Goal: Information Seeking & Learning: Learn about a topic

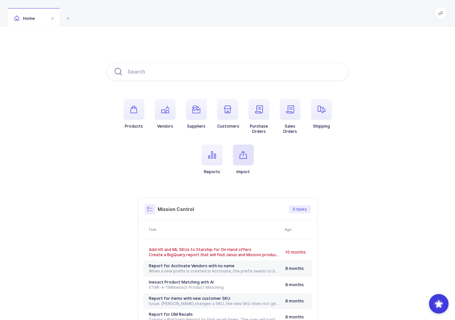
click at [242, 153] on icon "button" at bounding box center [243, 155] width 8 height 8
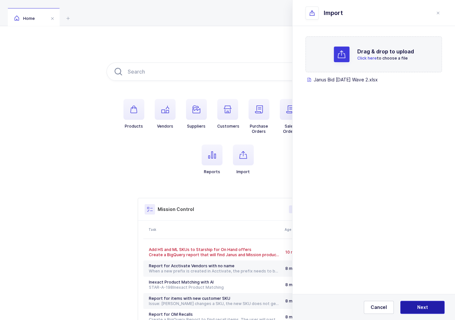
click at [424, 304] on button "Next" at bounding box center [422, 307] width 44 height 13
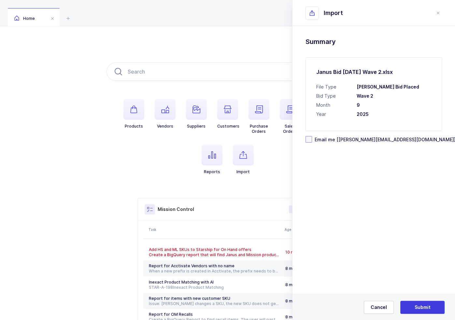
click at [358, 140] on span "Email me [joey@janustrade.com]" at bounding box center [384, 140] width 144 height 6
click at [312, 136] on input "Email me [joey@janustrade.com]" at bounding box center [312, 136] width 0 height 0
click at [430, 309] on button "Submit" at bounding box center [422, 307] width 44 height 13
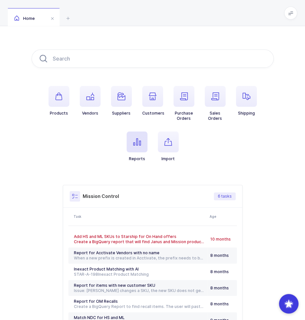
click at [140, 139] on icon "button" at bounding box center [137, 142] width 8 height 8
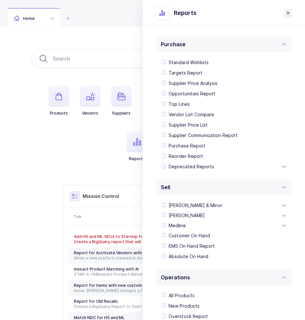
click at [291, 14] on button "close drawer" at bounding box center [288, 13] width 8 height 8
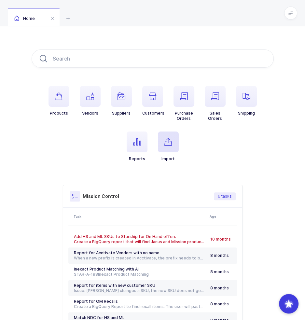
click at [168, 146] on span "button" at bounding box center [168, 142] width 21 height 21
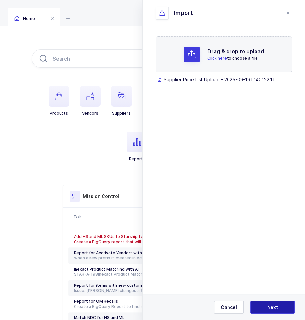
click at [268, 309] on span "Next" at bounding box center [273, 307] width 11 height 7
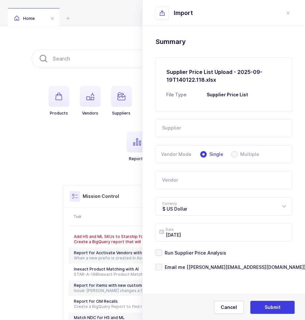
click at [199, 130] on input "text" at bounding box center [224, 128] width 137 height 18
click at [184, 150] on li "LLD Care" at bounding box center [227, 150] width 136 height 10
type input "LLD Care"
click at [177, 183] on input "text" at bounding box center [224, 180] width 137 height 18
click at [181, 204] on div "DeRoyal" at bounding box center [195, 202] width 64 height 7
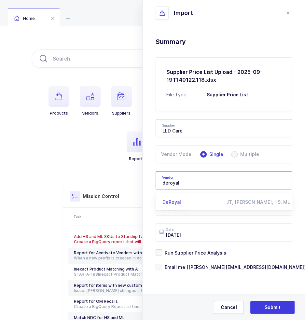
type input "DeRoyal"
click at [156, 187] on input "DeRoyal" at bounding box center [224, 180] width 137 height 18
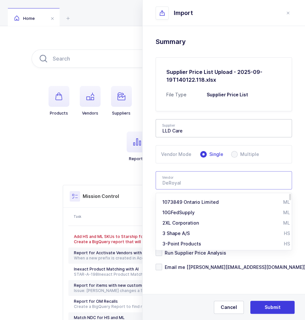
click at [150, 186] on div "Drag & drop to upload Click here to choose a file Supplier Price List Upload - …" at bounding box center [224, 170] width 163 height 289
type input "DeRoyal"
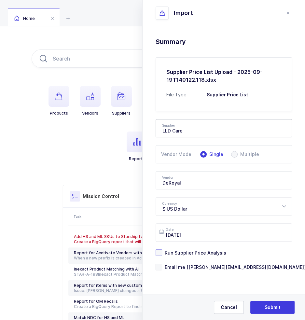
click at [188, 253] on span "Run Supplier Price Analysis" at bounding box center [194, 253] width 64 height 6
click at [162, 250] on input "Run Supplier Price Analysis" at bounding box center [162, 250] width 0 height 0
click at [182, 267] on span "Email me [joey@janustrade.com]" at bounding box center [234, 267] width 144 height 6
click at [162, 264] on input "Email me [joey@janustrade.com]" at bounding box center [162, 264] width 0 height 0
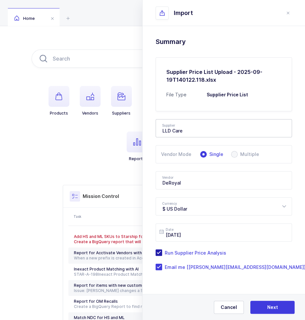
click at [213, 251] on span "Run Supplier Price Analysis" at bounding box center [194, 253] width 64 height 6
click at [162, 250] on input "Run Supplier Price Analysis" at bounding box center [162, 250] width 0 height 0
click at [270, 310] on span "Submit" at bounding box center [273, 307] width 16 height 7
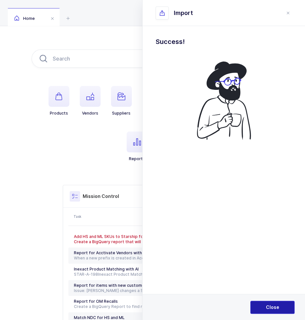
click at [266, 311] on button "Close" at bounding box center [273, 307] width 44 height 13
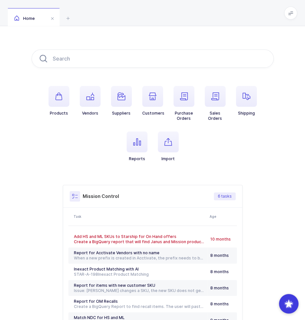
drag, startPoint x: 271, startPoint y: 129, endPoint x: 218, endPoint y: 139, distance: 54.7
click at [218, 139] on ul "Products Vendors Suppliers Customers Purchase Orders Sales Orders Shipping Repo…" at bounding box center [153, 129] width 242 height 86
click at [143, 149] on span "button" at bounding box center [137, 142] width 21 height 21
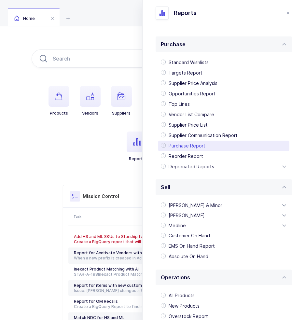
click at [196, 147] on div "Purchase Report" at bounding box center [223, 146] width 131 height 10
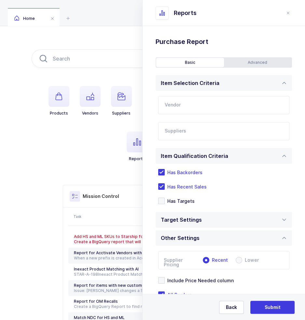
click at [193, 100] on input "text" at bounding box center [223, 105] width 131 height 18
click at [189, 125] on div "DeRoyal" at bounding box center [218, 127] width 106 height 7
type input "DeRoyal"
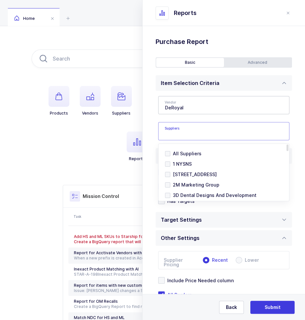
click at [190, 133] on input "text" at bounding box center [217, 133] width 105 height 8
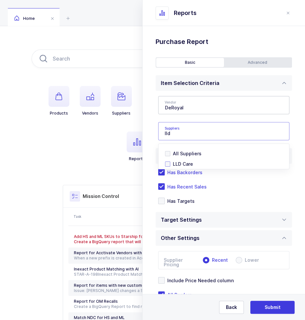
type input "lld"
click at [180, 165] on span "LLD Care" at bounding box center [183, 164] width 20 height 6
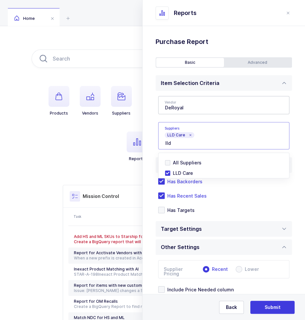
click at [174, 144] on input "lld" at bounding box center [218, 143] width 104 height 8
drag, startPoint x: 183, startPoint y: 143, endPoint x: 161, endPoint y: 146, distance: 22.3
click at [162, 146] on div "LLD Care lld" at bounding box center [216, 135] width 116 height 25
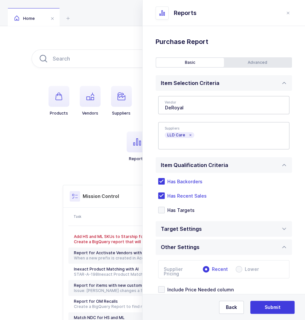
click at [207, 137] on div "LLD Care" at bounding box center [216, 135] width 116 height 25
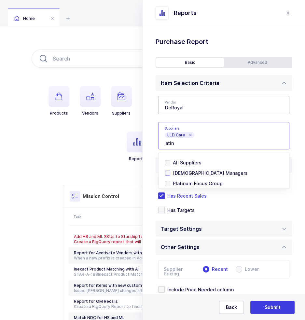
type input "atin"
click at [199, 173] on span "[DEMOGRAPHIC_DATA] Managers" at bounding box center [210, 173] width 75 height 6
click at [152, 133] on div "Standard Wishlists Targets Report Supplier Price Analysis Opportunities Report …" at bounding box center [224, 194] width 163 height 337
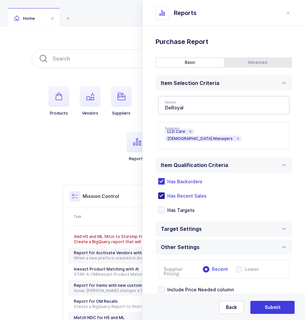
click at [183, 196] on span "Has Recent Sales" at bounding box center [186, 196] width 42 height 6
click at [165, 193] on input "Has Recent Sales" at bounding box center [165, 193] width 0 height 0
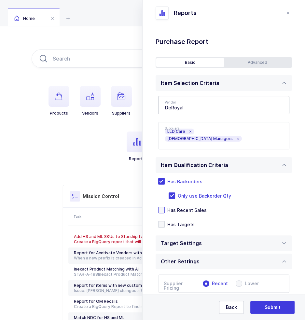
click at [250, 58] on div "Advanced" at bounding box center [258, 62] width 68 height 9
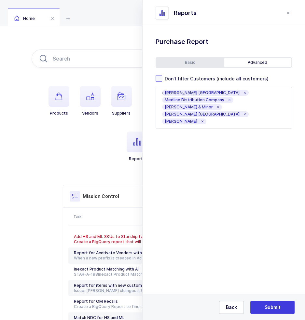
click at [225, 78] on span "Don't filter Customers (include all customers)" at bounding box center [215, 79] width 107 height 6
click at [162, 75] on input "Don't filter Customers (include all customers)" at bounding box center [162, 75] width 0 height 0
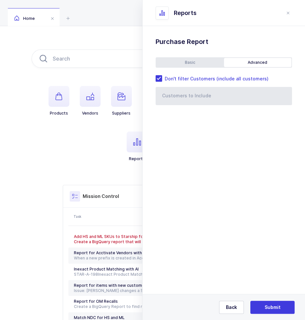
click at [205, 62] on div "Basic" at bounding box center [190, 62] width 68 height 9
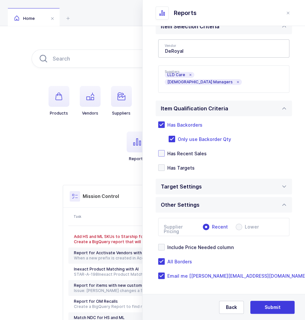
click at [187, 152] on span "Has Recent Sales" at bounding box center [186, 154] width 42 height 6
click at [165, 150] on input "Has Recent Sales" at bounding box center [165, 150] width 0 height 0
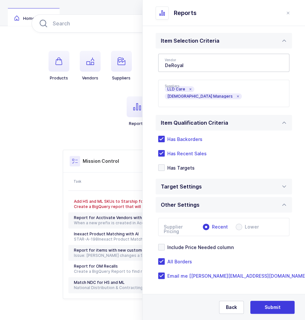
scroll to position [36, 0]
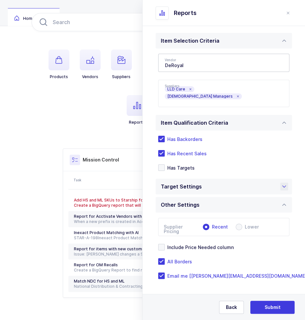
click at [214, 184] on div "Target Settings" at bounding box center [224, 187] width 137 height 16
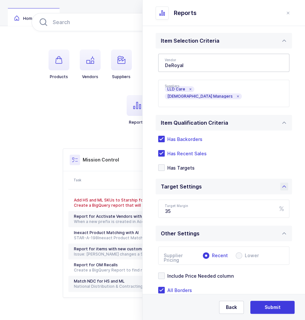
click at [211, 182] on div "Target Settings" at bounding box center [224, 187] width 137 height 16
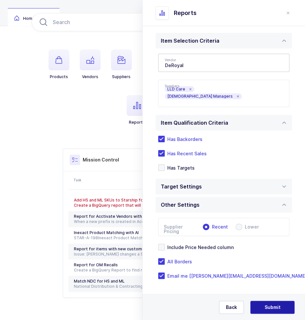
click at [267, 310] on span "Submit" at bounding box center [273, 307] width 16 height 7
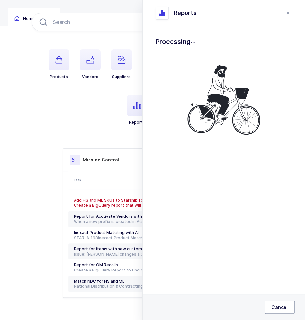
scroll to position [0, 0]
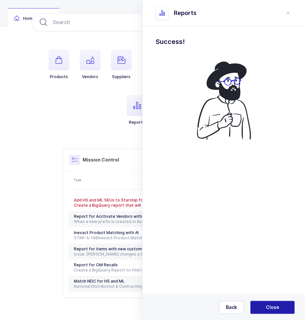
click at [267, 306] on span "Close" at bounding box center [272, 307] width 13 height 7
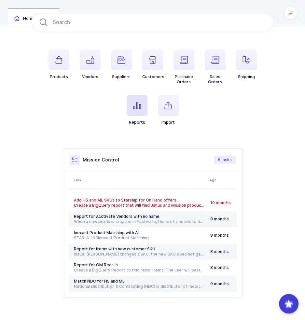
click at [141, 105] on span "button" at bounding box center [137, 105] width 21 height 21
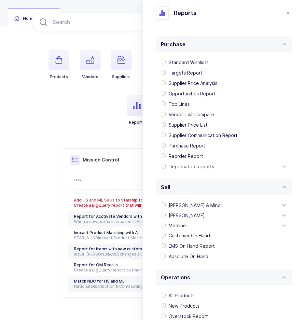
click at [147, 129] on div "Purchase Standard Wishlists Targets Report Supplier Price Analysis Opportunitie…" at bounding box center [224, 223] width 163 height 395
click at [163, 123] on icon at bounding box center [163, 124] width 5 height 5
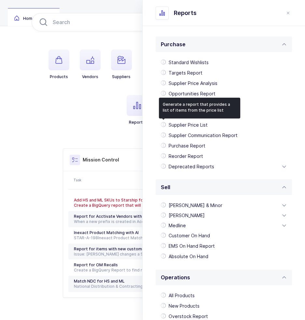
click at [154, 123] on div "Purchase Standard Wishlists Targets Report Supplier Price Analysis Opportunitie…" at bounding box center [224, 223] width 163 height 395
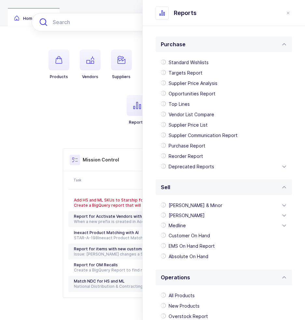
click at [95, 24] on input "text" at bounding box center [153, 22] width 242 height 18
paste input "DER-71-3000"
type input "DER-71-3000"
click at [287, 11] on icon "close drawer" at bounding box center [288, 12] width 5 height 5
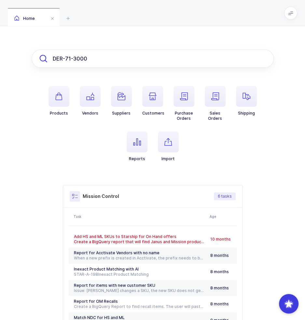
click at [98, 61] on input "DER-71-3000" at bounding box center [153, 59] width 242 height 18
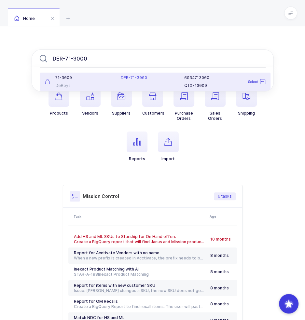
click at [90, 83] on div "71-3000 DeRoyal" at bounding box center [79, 81] width 76 height 13
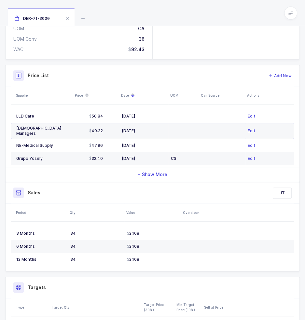
scroll to position [271, 0]
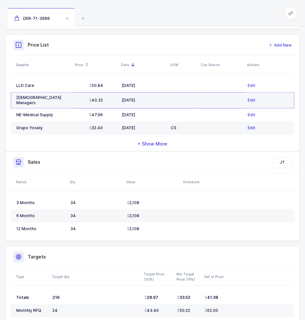
click at [104, 98] on div "40.32" at bounding box center [96, 100] width 41 height 5
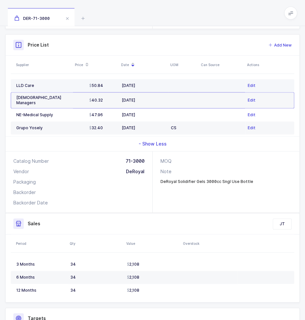
click at [134, 85] on div "[DATE]" at bounding box center [144, 85] width 44 height 5
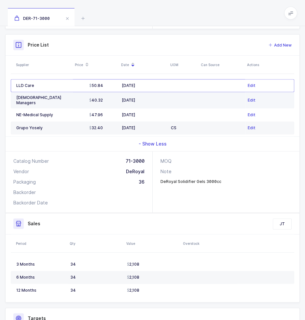
click at [124, 99] on div "[DATE]" at bounding box center [144, 100] width 44 height 5
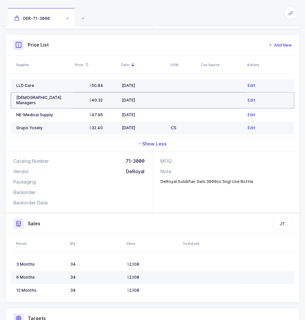
click at [126, 83] on div "[DATE]" at bounding box center [144, 85] width 44 height 5
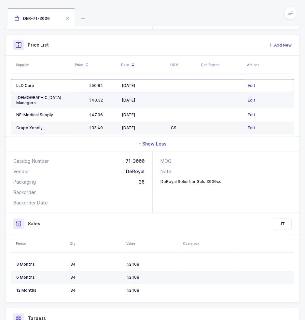
click at [121, 95] on td "[DATE]" at bounding box center [143, 100] width 49 height 16
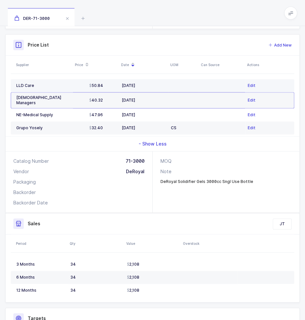
click at [120, 82] on td "[DATE]" at bounding box center [143, 85] width 49 height 13
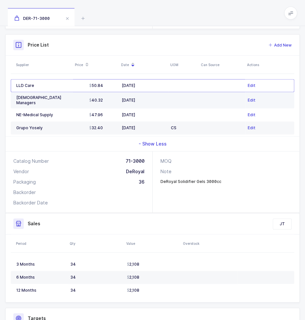
click at [115, 98] on div "40.32" at bounding box center [96, 100] width 41 height 5
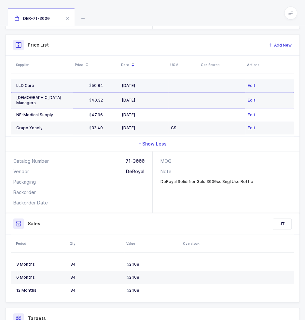
click at [115, 86] on div "50.84" at bounding box center [96, 85] width 41 height 5
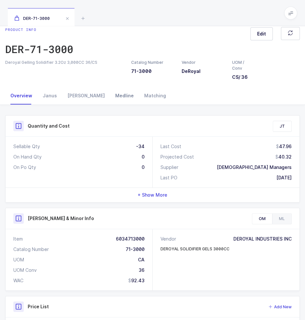
scroll to position [0, 0]
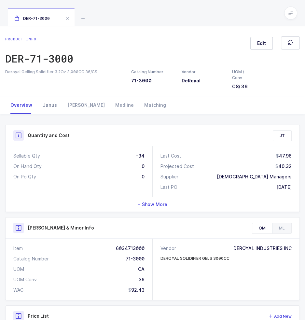
click at [51, 108] on div "Janus" at bounding box center [49, 105] width 25 height 18
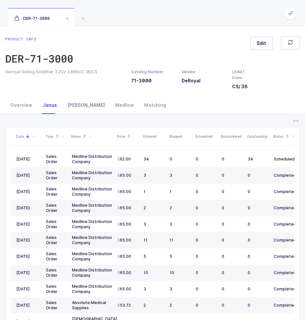
click at [74, 103] on div "[PERSON_NAME]" at bounding box center [86, 105] width 48 height 18
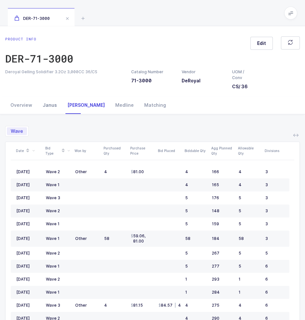
click at [53, 106] on div "Janus" at bounding box center [49, 105] width 25 height 18
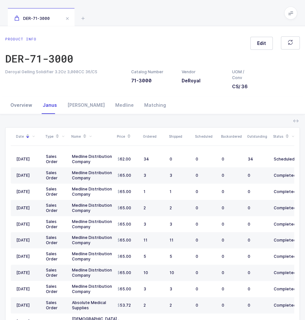
click at [26, 109] on div "Overview" at bounding box center [21, 105] width 32 height 18
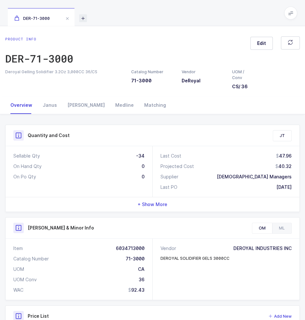
click at [85, 17] on icon at bounding box center [83, 18] width 8 height 8
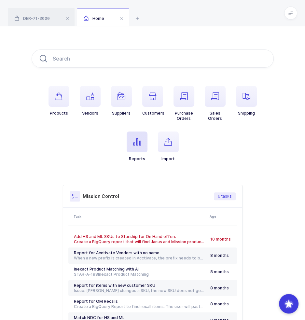
click at [134, 146] on icon "button" at bounding box center [137, 142] width 8 height 8
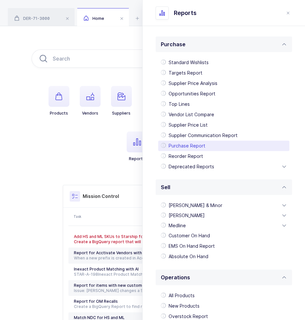
click at [197, 147] on div "Purchase Report" at bounding box center [223, 146] width 131 height 10
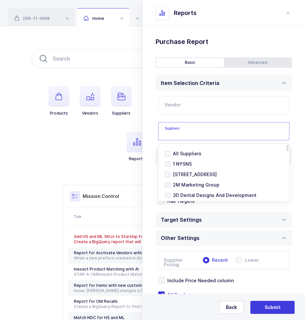
click at [195, 131] on input "text" at bounding box center [217, 133] width 105 height 8
type input "l"
click at [175, 155] on span "All Suppliers" at bounding box center [187, 154] width 29 height 6
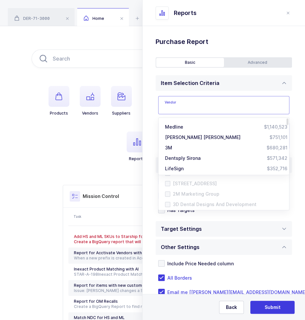
click at [189, 98] on input "text" at bounding box center [223, 105] width 131 height 18
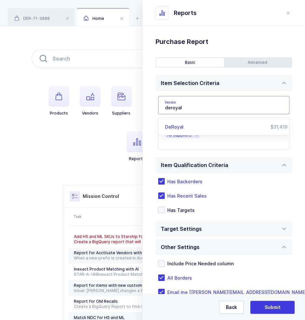
click at [183, 126] on div "DeRoyal" at bounding box center [218, 127] width 106 height 7
type input "DeRoyal"
click at [154, 118] on div "Standard Wishlists Targets Report Supplier Price Analysis Opportunities Report …" at bounding box center [224, 181] width 163 height 311
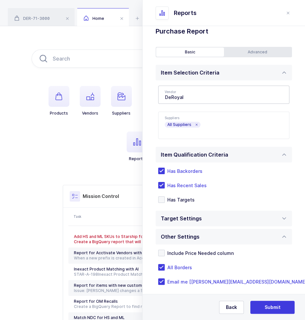
scroll to position [17, 0]
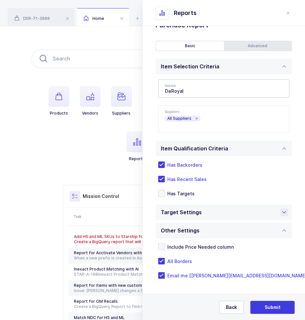
click at [194, 216] on div "Target Settings" at bounding box center [183, 213] width 44 height 16
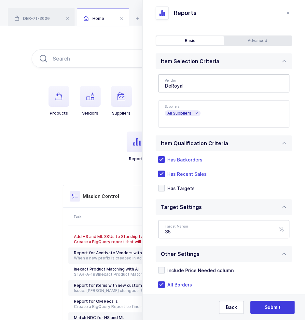
scroll to position [0, 0]
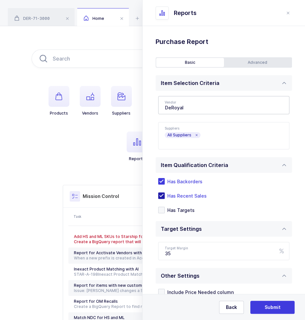
click at [191, 196] on span "Has Recent Sales" at bounding box center [186, 196] width 42 height 6
click at [165, 193] on input "Has Recent Sales" at bounding box center [165, 193] width 0 height 0
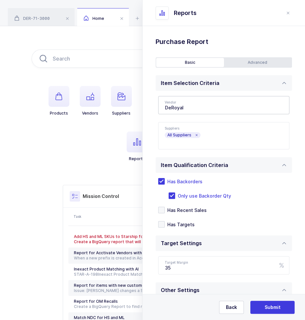
click at [238, 64] on div "Advanced" at bounding box center [258, 62] width 68 height 9
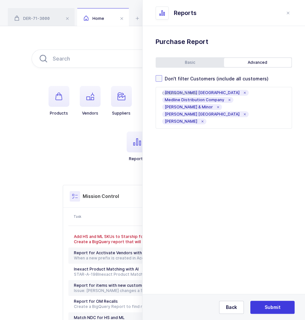
click at [214, 78] on span "Don't filter Customers (include all customers)" at bounding box center [215, 79] width 107 height 6
click at [162, 75] on input "Don't filter Customers (include all customers)" at bounding box center [162, 75] width 0 height 0
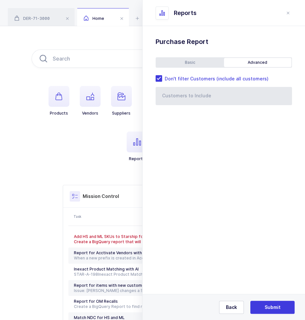
click at [203, 61] on div "Basic" at bounding box center [190, 62] width 68 height 9
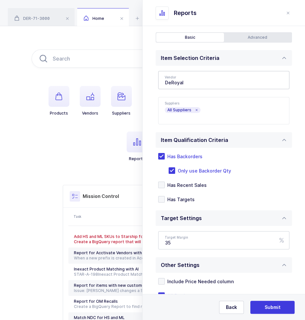
scroll to position [60, 0]
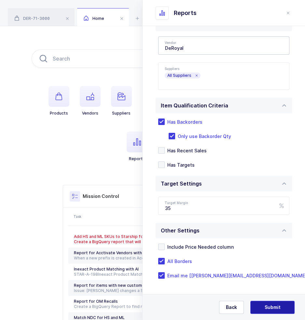
click at [276, 305] on span "Submit" at bounding box center [273, 307] width 16 height 7
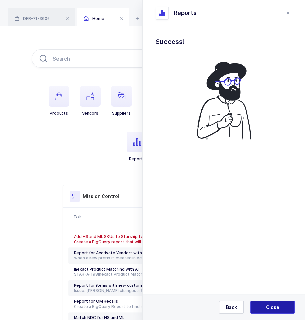
click at [276, 306] on span "Close" at bounding box center [272, 307] width 13 height 7
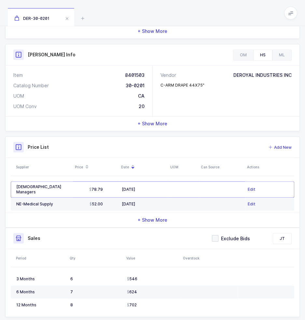
scroll to position [271, 0]
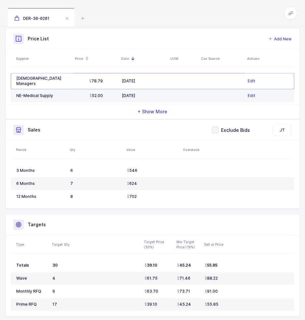
click at [83, 89] on td "52.00" at bounding box center [96, 95] width 46 height 13
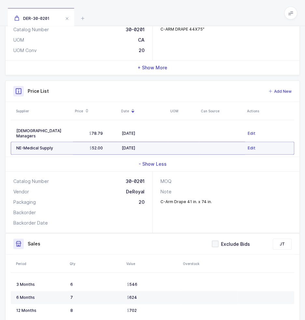
scroll to position [217, 0]
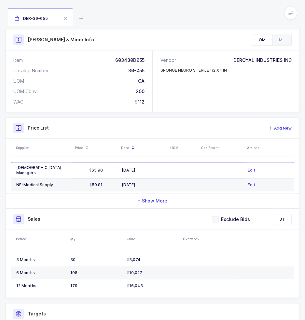
scroll to position [190, 0]
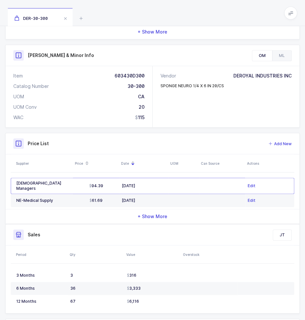
scroll to position [190, 0]
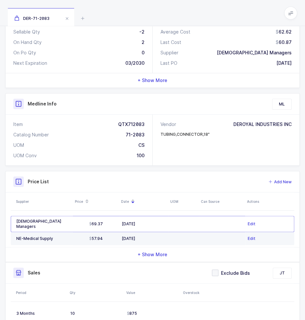
scroll to position [163, 0]
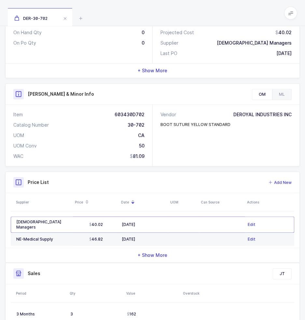
scroll to position [217, 0]
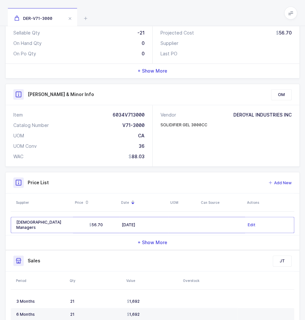
scroll to position [136, 0]
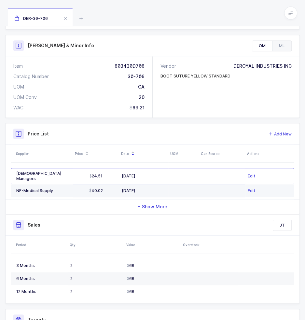
scroll to position [190, 0]
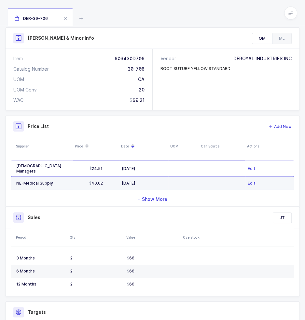
click at [113, 181] on div "40.02" at bounding box center [96, 183] width 41 height 5
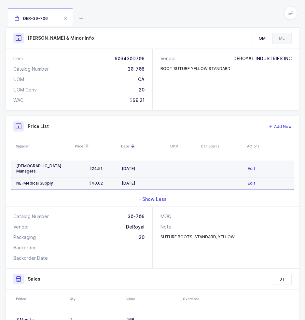
click at [117, 164] on td "24.51" at bounding box center [96, 169] width 46 height 16
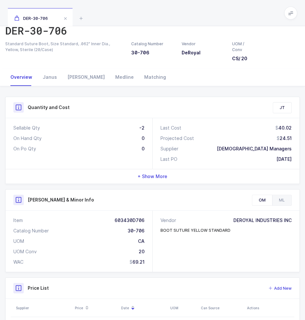
scroll to position [0, 0]
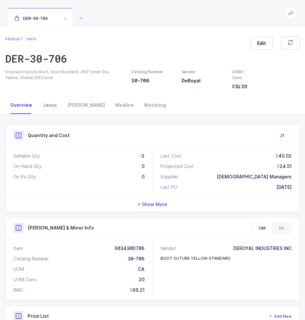
click at [55, 107] on div "Janus" at bounding box center [49, 105] width 25 height 18
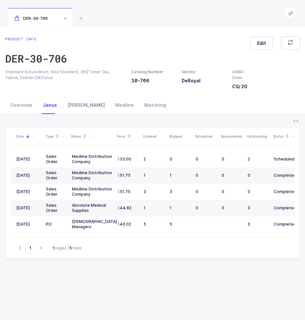
click at [70, 105] on div "[PERSON_NAME]" at bounding box center [86, 105] width 48 height 18
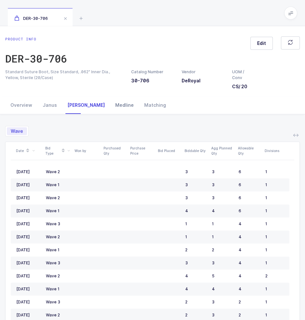
click at [110, 104] on div "Medline" at bounding box center [124, 105] width 29 height 18
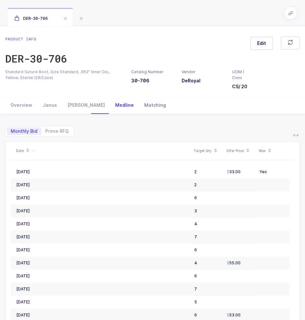
click at [139, 105] on div "Matching" at bounding box center [155, 105] width 32 height 18
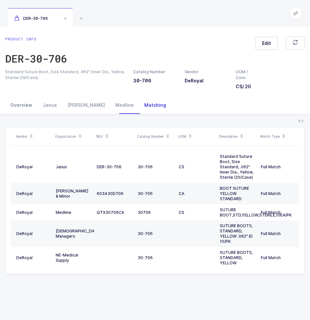
click at [26, 110] on div "Overview" at bounding box center [21, 105] width 32 height 18
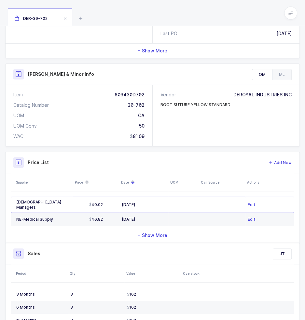
scroll to position [163, 0]
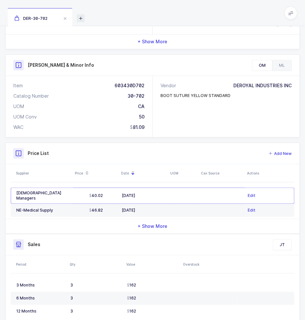
click at [84, 17] on icon at bounding box center [81, 18] width 8 height 8
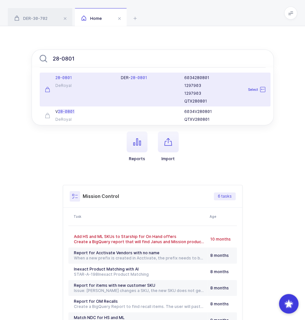
type input "28-0801"
click at [114, 83] on div "28-0801 DeRoyal" at bounding box center [79, 89] width 76 height 29
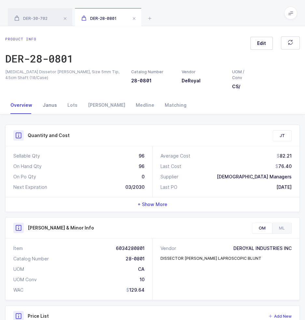
click at [53, 102] on div "Janus" at bounding box center [49, 105] width 25 height 18
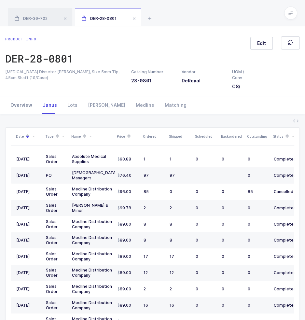
click at [34, 106] on div "Overview" at bounding box center [21, 105] width 32 height 18
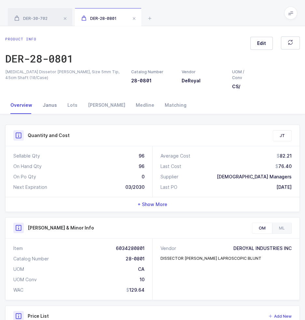
click at [52, 107] on div "Janus" at bounding box center [49, 105] width 25 height 18
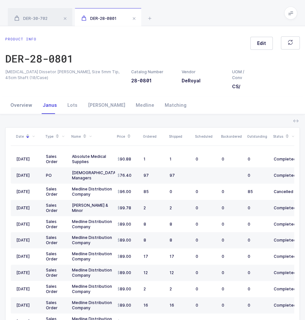
click at [29, 109] on div "Overview" at bounding box center [21, 105] width 32 height 18
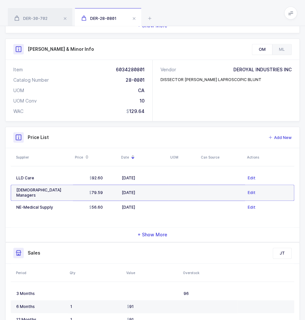
scroll to position [298, 0]
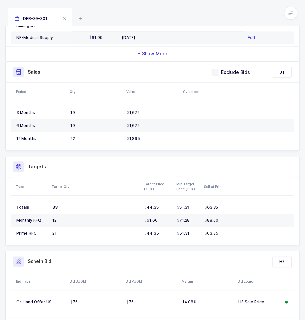
scroll to position [326, 0]
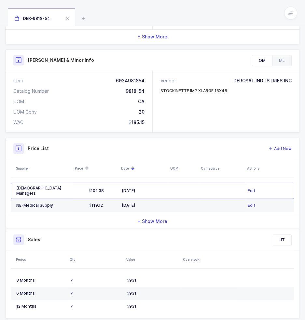
scroll to position [270, 0]
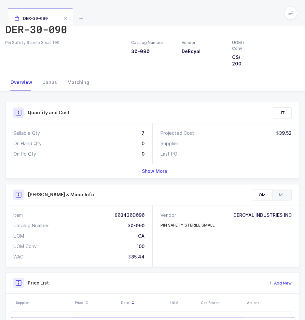
scroll to position [81, 0]
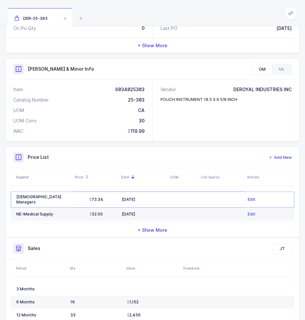
scroll to position [298, 0]
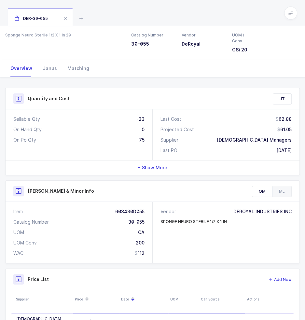
scroll to position [81, 0]
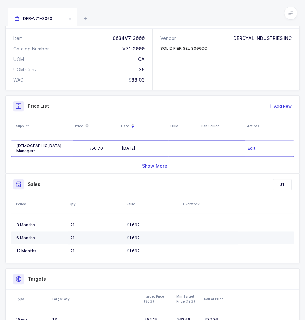
scroll to position [217, 0]
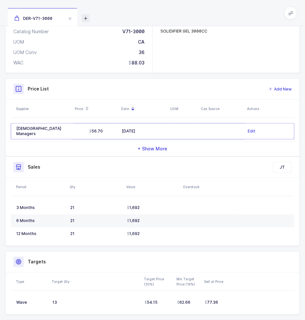
click at [87, 17] on icon at bounding box center [86, 18] width 8 height 8
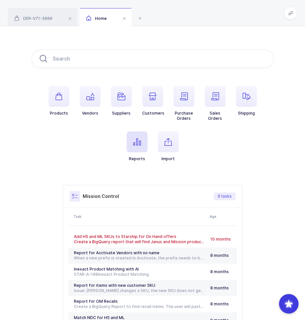
click at [131, 140] on span "button" at bounding box center [137, 142] width 21 height 21
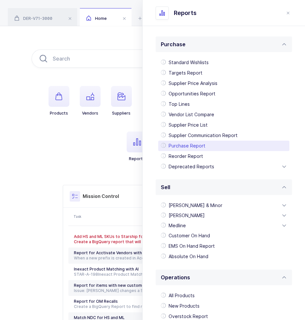
click at [196, 145] on div "Purchase Report" at bounding box center [223, 146] width 131 height 10
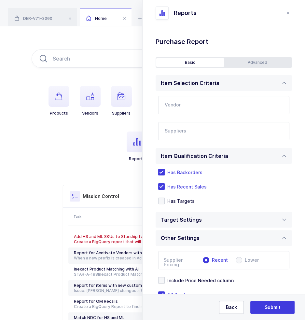
click at [188, 107] on input "text" at bounding box center [223, 105] width 131 height 18
click at [186, 128] on div "DeRoyal" at bounding box center [218, 127] width 106 height 7
type input "DeRoyal"
click at [183, 127] on div at bounding box center [216, 131] width 116 height 15
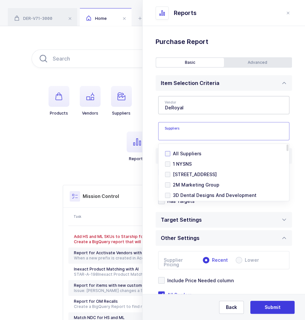
click at [181, 153] on span "All Suppliers" at bounding box center [187, 154] width 29 height 6
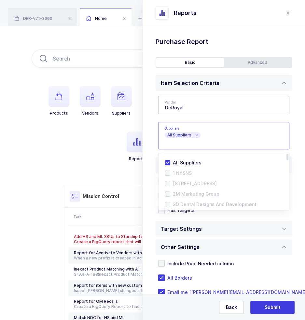
click at [152, 149] on div "Standard Wishlists Targets Report Supplier Price Analysis Opportunities Report …" at bounding box center [224, 181] width 163 height 311
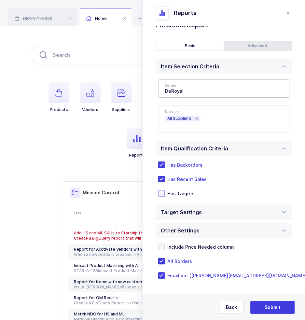
scroll to position [44, 0]
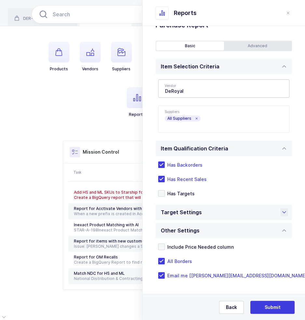
click at [194, 210] on div "Target Settings" at bounding box center [183, 213] width 44 height 16
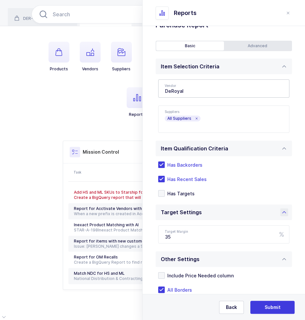
click at [192, 212] on div "Target Settings" at bounding box center [181, 213] width 41 height 16
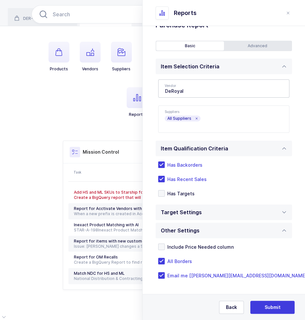
click at [249, 47] on div "Advanced" at bounding box center [258, 45] width 68 height 9
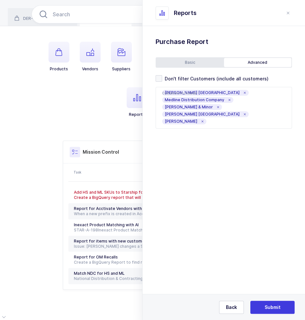
scroll to position [0, 0]
click at [205, 76] on span "Don't filter Customers (include all customers)" at bounding box center [215, 79] width 107 height 6
click at [162, 75] on input "Don't filter Customers (include all customers)" at bounding box center [162, 75] width 0 height 0
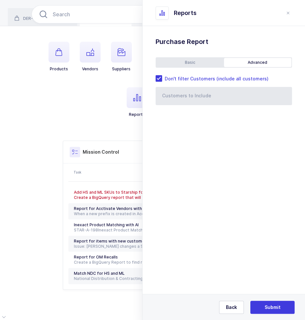
click at [203, 61] on div "Basic" at bounding box center [190, 62] width 68 height 9
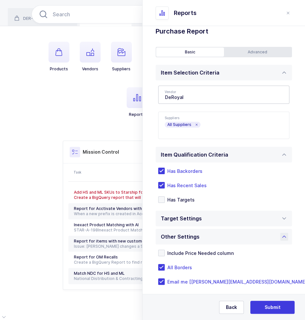
scroll to position [17, 0]
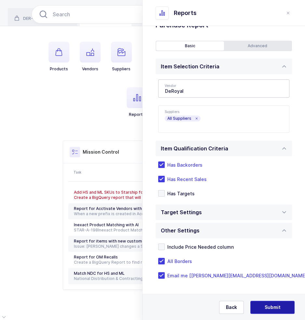
click at [276, 307] on span "Submit" at bounding box center [273, 307] width 16 height 7
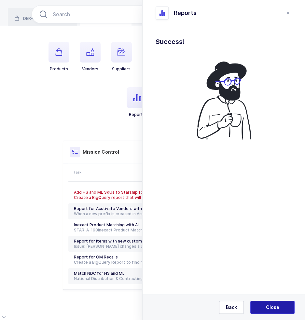
click at [275, 307] on span "Close" at bounding box center [272, 307] width 13 height 7
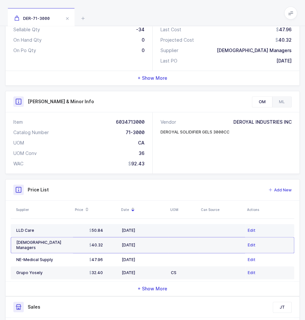
scroll to position [136, 0]
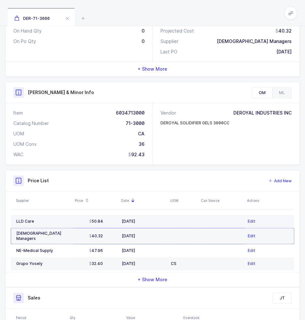
drag, startPoint x: 112, startPoint y: 218, endPoint x: 48, endPoint y: 226, distance: 65.0
click at [48, 226] on tr "LLD Care 50.84 09/19/2025 Edit" at bounding box center [153, 221] width 284 height 13
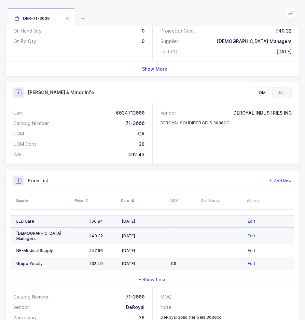
click at [48, 226] on td "LLD Care" at bounding box center [42, 221] width 62 height 13
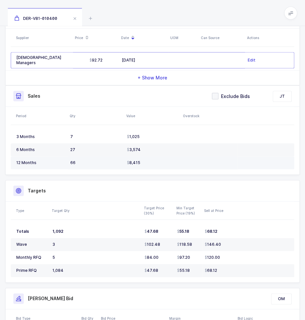
scroll to position [136, 0]
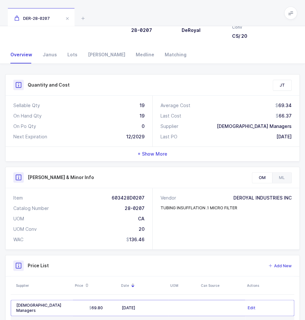
scroll to position [81, 0]
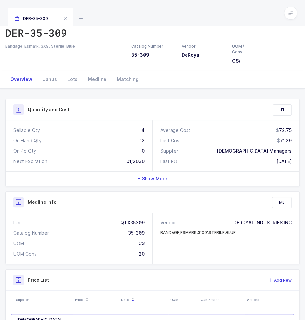
scroll to position [136, 0]
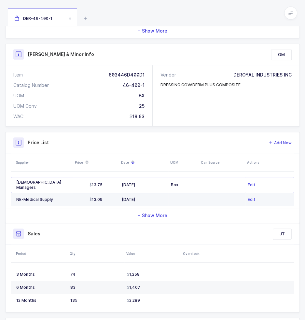
scroll to position [244, 0]
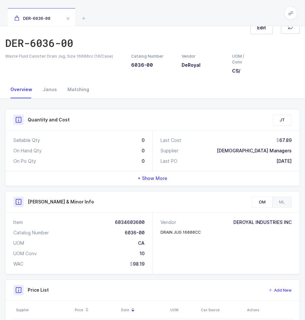
scroll to position [54, 0]
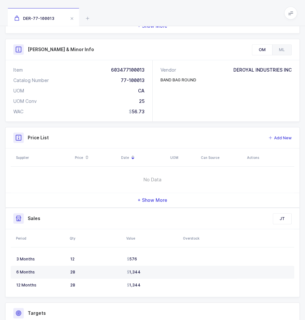
scroll to position [270, 0]
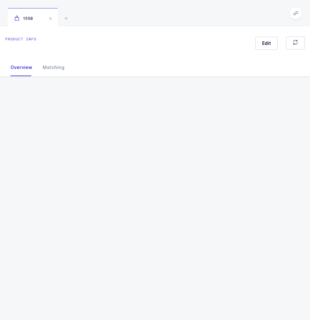
click at [131, 21] on div "1558" at bounding box center [155, 13] width 310 height 26
click at [301, 41] on button "button" at bounding box center [295, 42] width 19 height 13
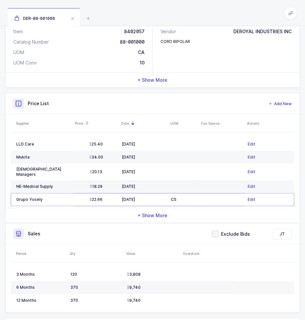
scroll to position [244, 0]
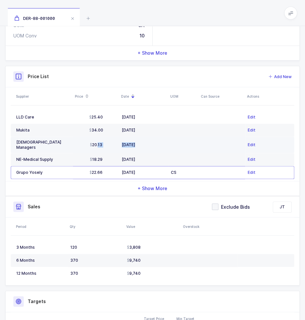
drag, startPoint x: 172, startPoint y: 140, endPoint x: 77, endPoint y: 144, distance: 95.5
click at [76, 144] on tr "[DEMOGRAPHIC_DATA] Managers 20.13 [DATE] Edit" at bounding box center [153, 145] width 284 height 16
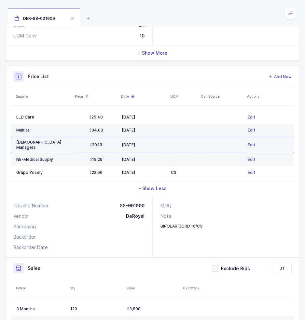
click at [77, 144] on div "20.13" at bounding box center [96, 144] width 41 height 5
drag, startPoint x: 72, startPoint y: 143, endPoint x: 160, endPoint y: 142, distance: 88.3
click at [160, 142] on tr "[DEMOGRAPHIC_DATA] Managers 20.13 [DATE] Edit" at bounding box center [153, 145] width 284 height 16
click at [160, 142] on div "[DATE]" at bounding box center [144, 144] width 44 height 5
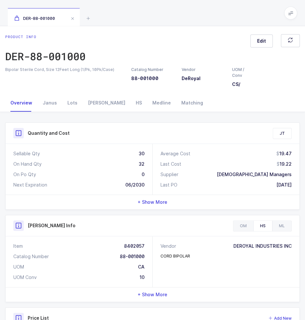
scroll to position [0, 0]
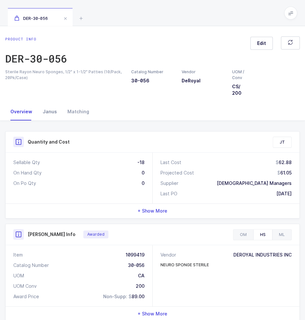
click at [48, 114] on div "Janus" at bounding box center [49, 112] width 25 height 18
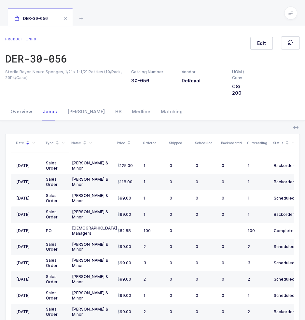
click at [26, 110] on div "Overview" at bounding box center [21, 112] width 32 height 18
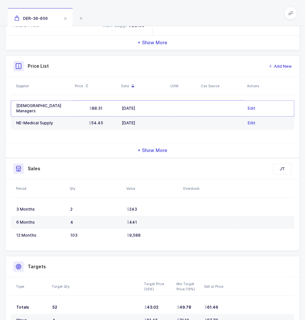
scroll to position [353, 0]
